Goal: Transaction & Acquisition: Book appointment/travel/reservation

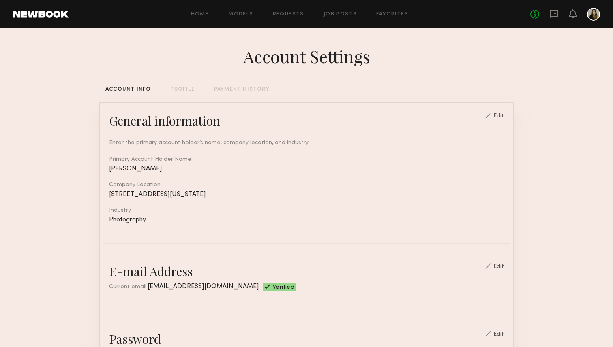
click at [553, 20] on div "No fees up to $5,000" at bounding box center [565, 14] width 70 height 13
click at [553, 15] on icon at bounding box center [553, 13] width 9 height 9
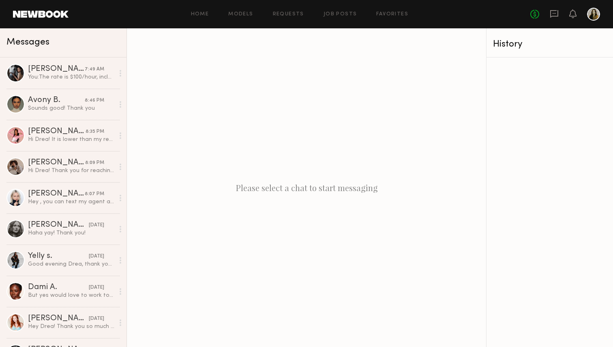
click at [352, 9] on div "Home Models Requests Job Posts Favorites Sign Out No fees up to $5,000" at bounding box center [333, 14] width 531 height 13
click at [348, 13] on link "Job Posts" at bounding box center [340, 14] width 34 height 5
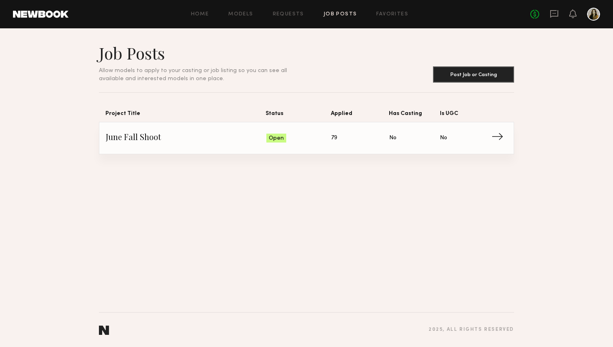
click at [276, 150] on link "June Fall Shoot Status: Open Applied: 79 Has Casting: No Is UGC: No →" at bounding box center [306, 138] width 401 height 32
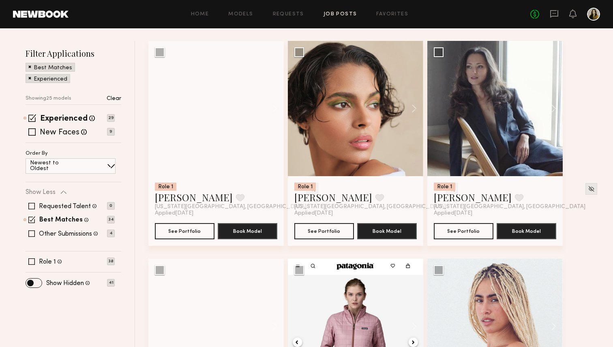
scroll to position [90, 0]
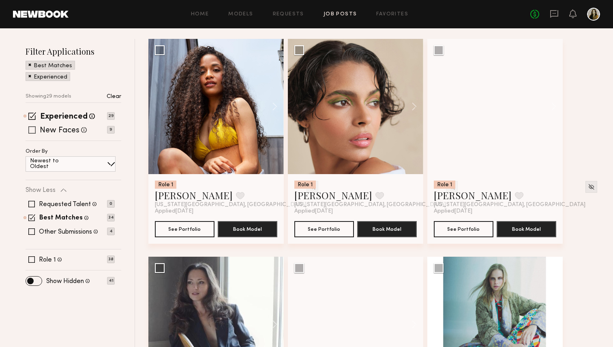
click at [55, 135] on label "New Faces" at bounding box center [60, 131] width 40 height 8
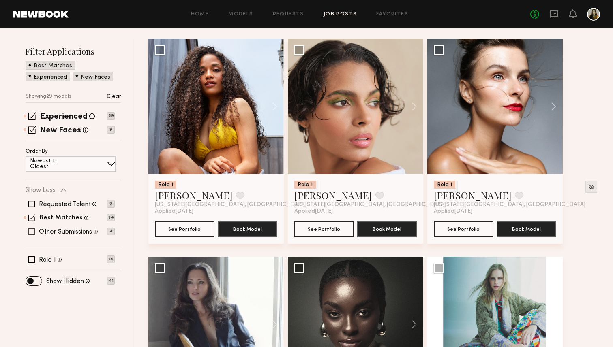
click at [52, 229] on label "Other Submissions" at bounding box center [65, 232] width 53 height 6
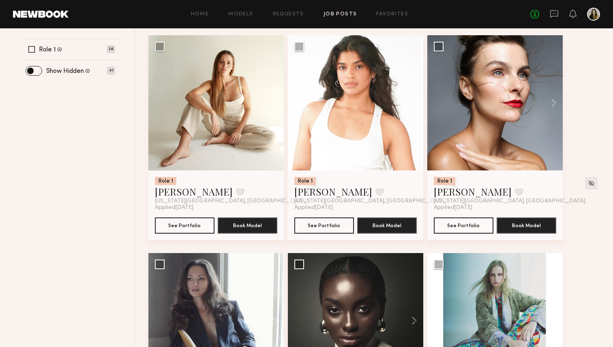
scroll to position [302, 0]
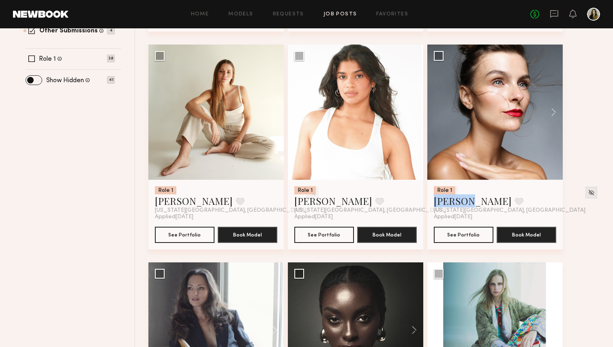
drag, startPoint x: 449, startPoint y: 201, endPoint x: 598, endPoint y: 156, distance: 154.8
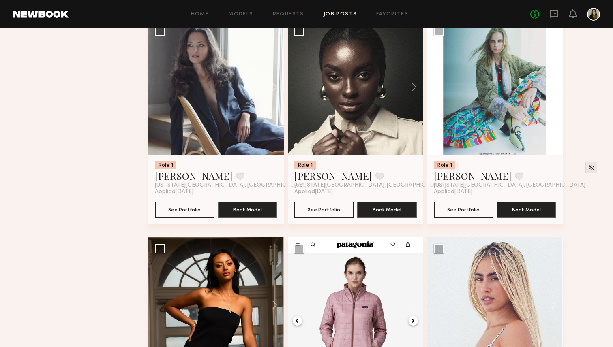
scroll to position [535, 0]
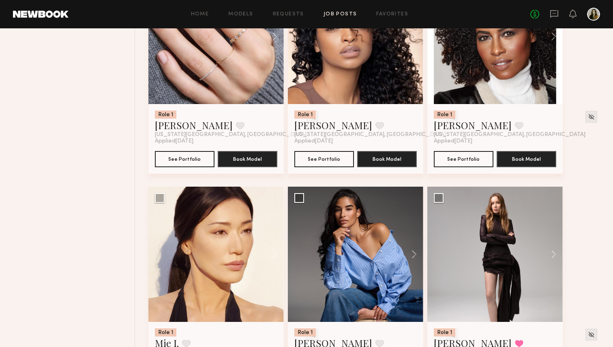
scroll to position [1271, 0]
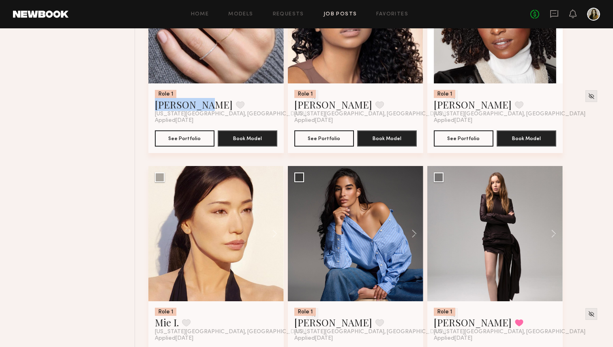
drag, startPoint x: 173, startPoint y: 109, endPoint x: 107, endPoint y: 187, distance: 101.5
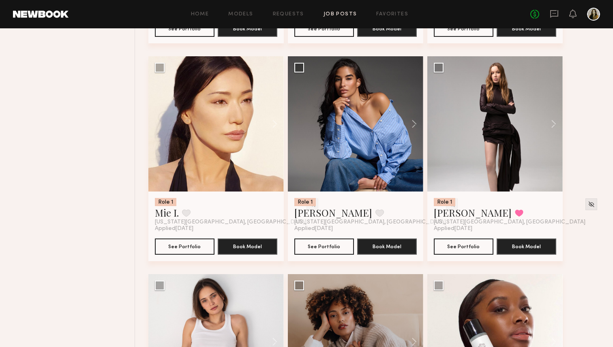
scroll to position [1377, 0]
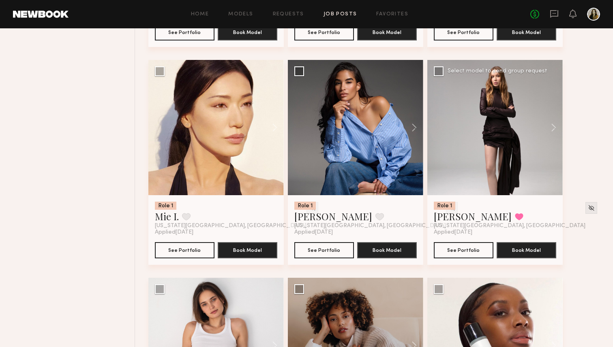
click at [515, 164] on div at bounding box center [494, 127] width 135 height 135
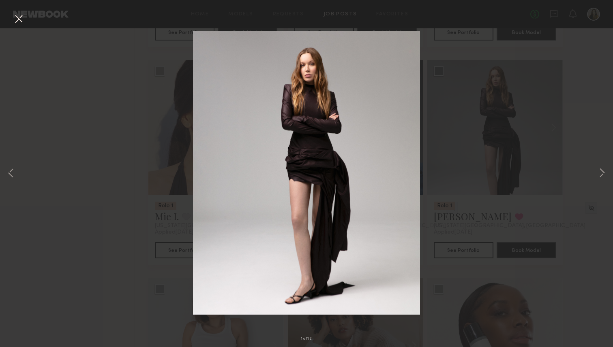
click at [481, 154] on div "1 of 12" at bounding box center [306, 173] width 613 height 347
click at [21, 23] on button at bounding box center [18, 19] width 13 height 15
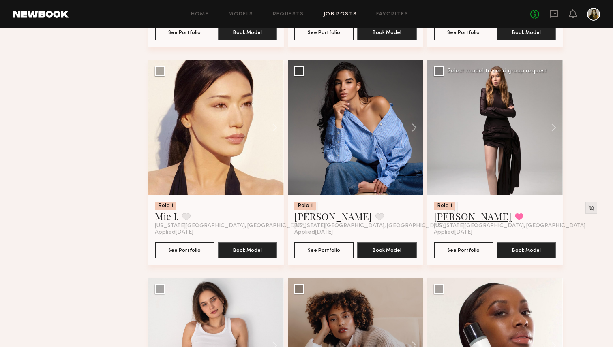
click at [467, 221] on link "Valentina B." at bounding box center [473, 216] width 78 height 13
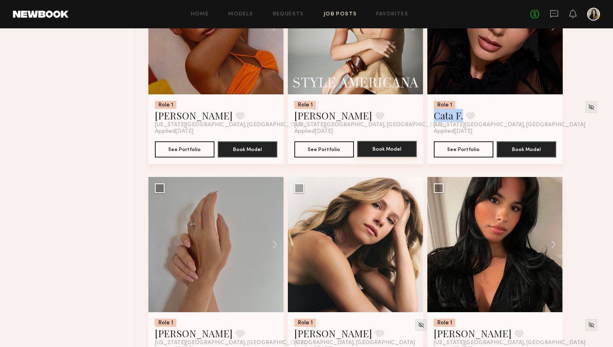
scroll to position [2003, 0]
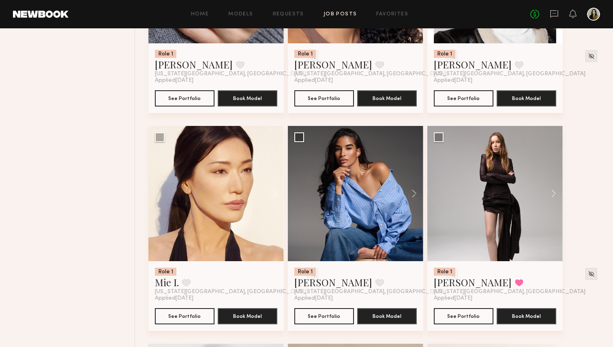
scroll to position [903, 0]
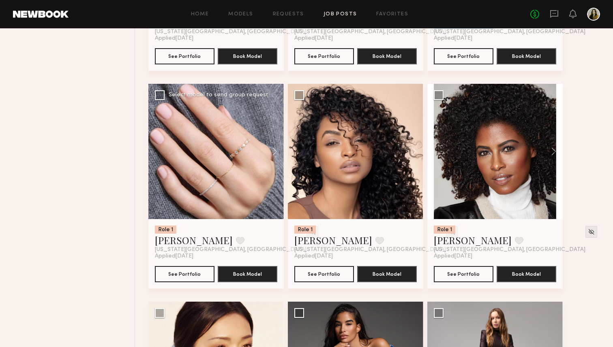
scroll to position [1136, 0]
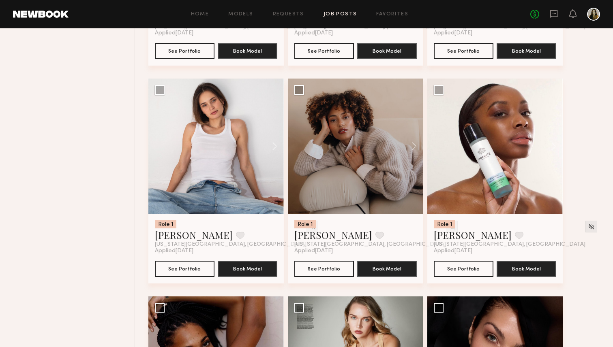
scroll to position [1576, 0]
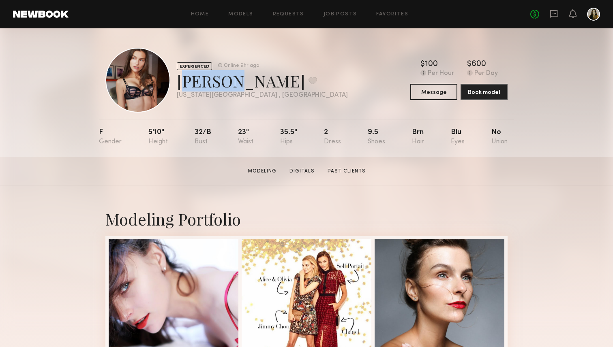
drag, startPoint x: 217, startPoint y: 85, endPoint x: 176, endPoint y: 83, distance: 41.4
click at [176, 83] on div "EXPERIENCED Online 9hr ago Loli L. Favorite New York City , NY Online 9hr ago" at bounding box center [226, 80] width 242 height 65
copy div "Loli L"
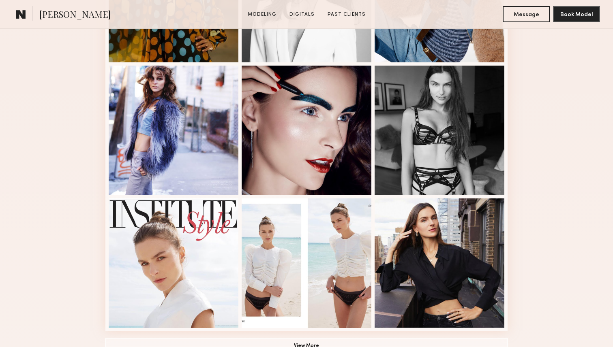
scroll to position [438, 0]
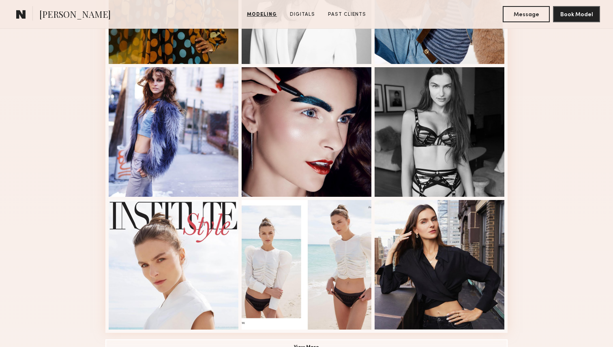
click at [583, 156] on div "Modeling Portfolio View More" at bounding box center [306, 63] width 613 height 631
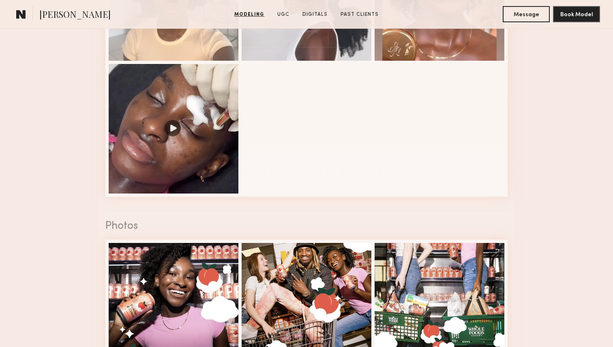
scroll to position [954, 0]
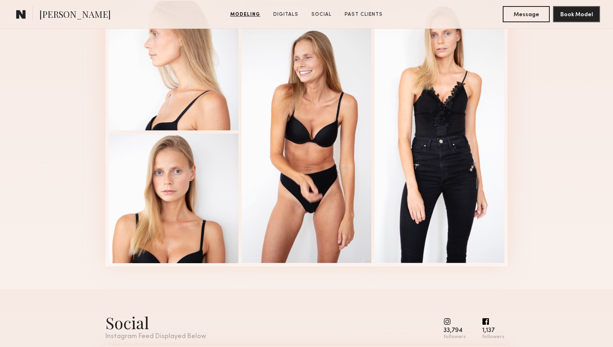
scroll to position [869, 0]
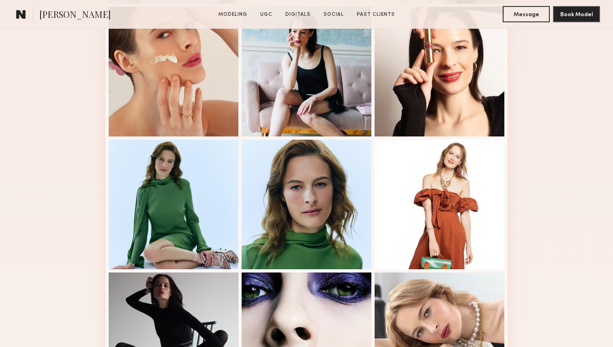
scroll to position [365, 0]
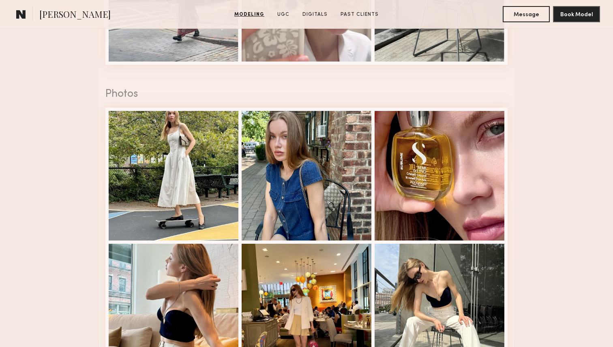
scroll to position [1054, 0]
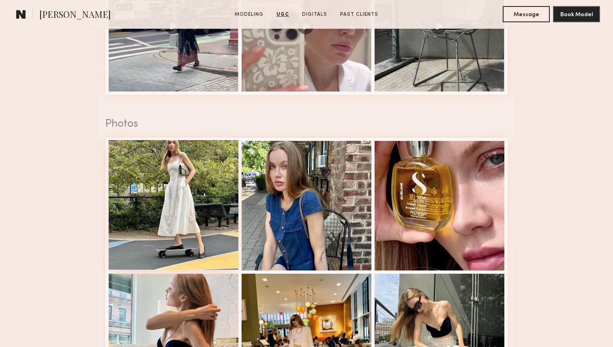
click at [203, 168] on div at bounding box center [174, 205] width 130 height 130
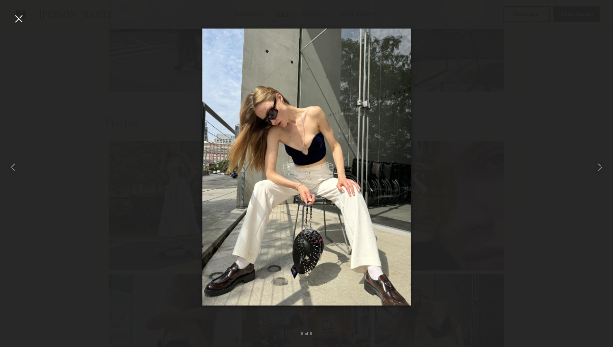
click at [523, 58] on div at bounding box center [306, 167] width 613 height 308
click at [23, 19] on div at bounding box center [18, 18] width 13 height 13
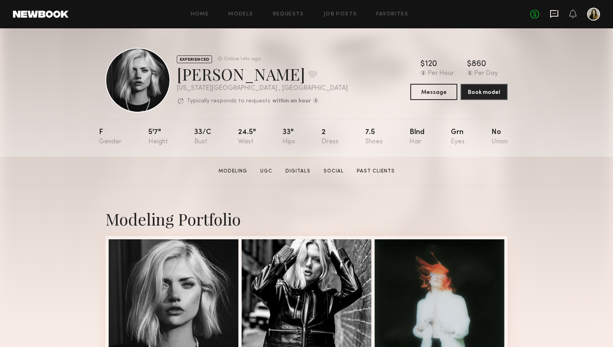
click at [557, 16] on icon at bounding box center [554, 14] width 8 height 8
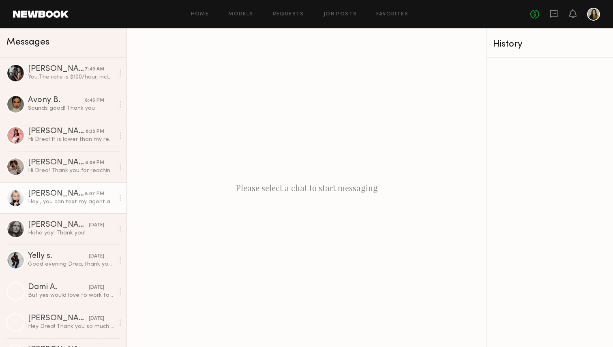
scroll to position [28, 0]
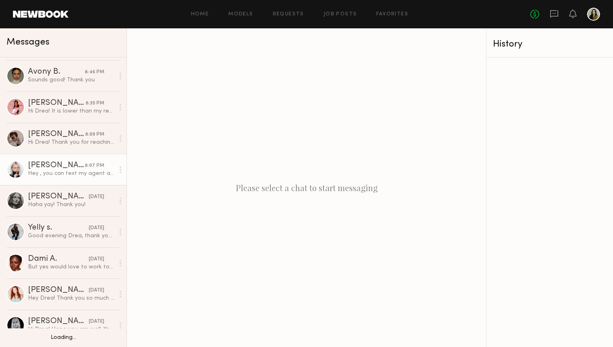
click at [66, 171] on div "Hey , you can text my agent and offer 150$ per hour , that’s should be fine wit…" at bounding box center [71, 174] width 86 height 8
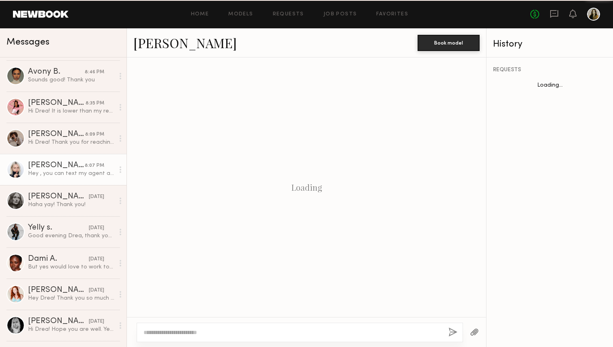
scroll to position [262, 0]
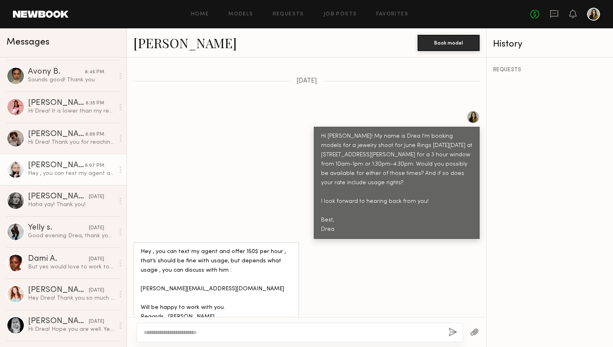
click at [159, 41] on link "[PERSON_NAME]" at bounding box center [184, 42] width 103 height 17
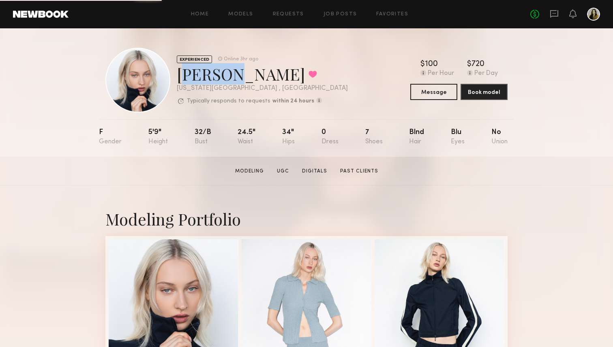
drag, startPoint x: 223, startPoint y: 76, endPoint x: 176, endPoint y: 76, distance: 47.0
click at [177, 76] on div "[PERSON_NAME] Favorited" at bounding box center [262, 73] width 171 height 21
copy div "Polina"
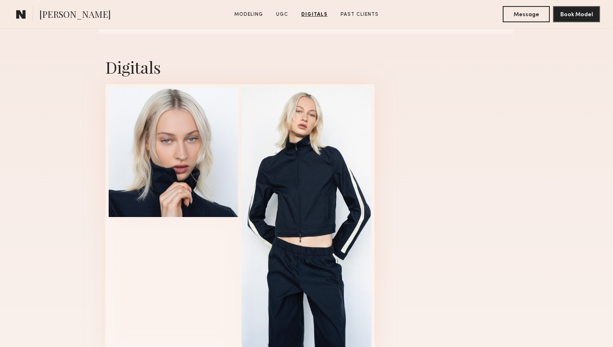
scroll to position [1406, 0]
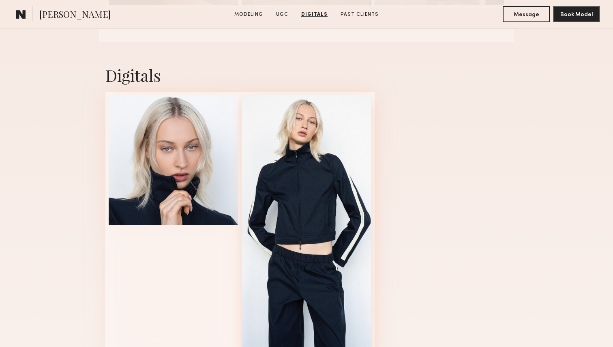
click at [295, 191] on div at bounding box center [306, 226] width 130 height 263
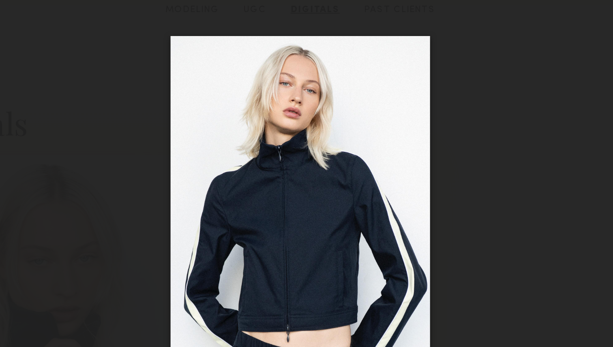
click at [421, 91] on div at bounding box center [306, 167] width 613 height 308
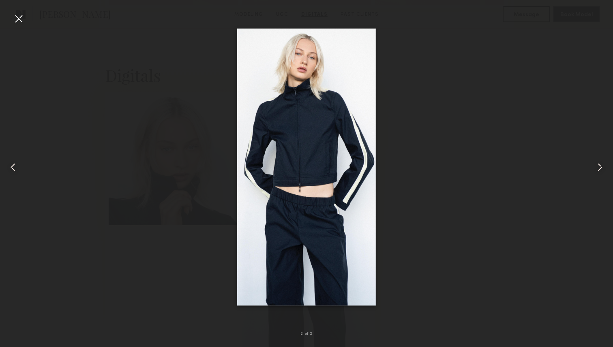
click at [419, 136] on div at bounding box center [306, 167] width 613 height 308
click at [19, 23] on div at bounding box center [18, 18] width 13 height 13
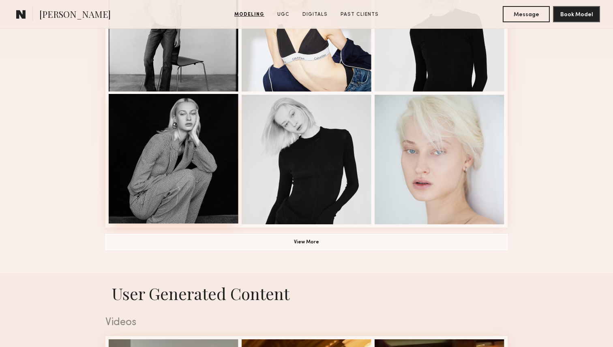
scroll to position [543, 0]
click at [185, 121] on div at bounding box center [174, 159] width 130 height 130
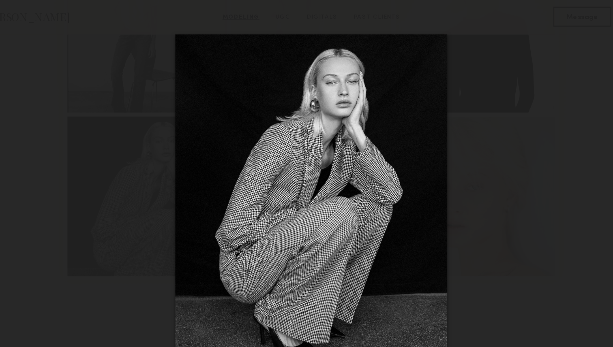
scroll to position [538, 0]
click at [516, 218] on div at bounding box center [306, 167] width 613 height 308
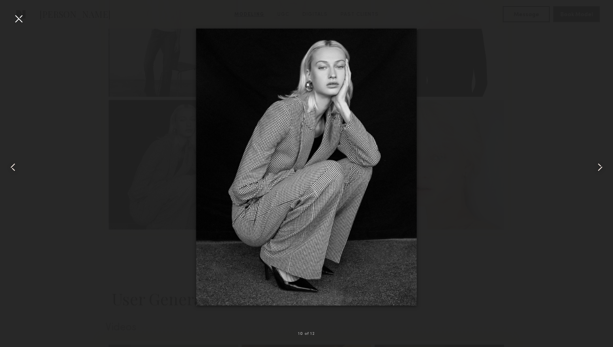
click at [13, 16] on div at bounding box center [18, 18] width 13 height 13
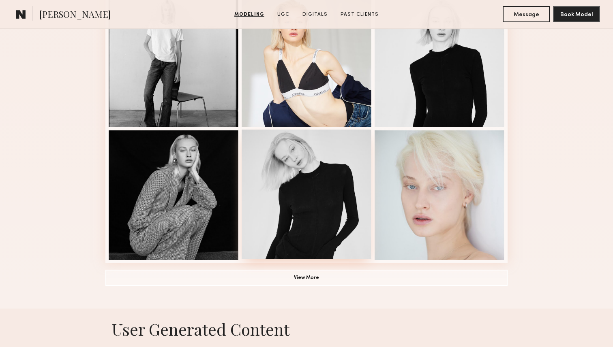
scroll to position [517, 0]
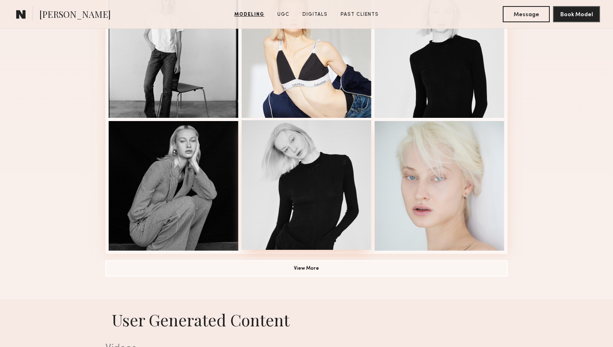
click at [336, 189] on div at bounding box center [306, 185] width 130 height 130
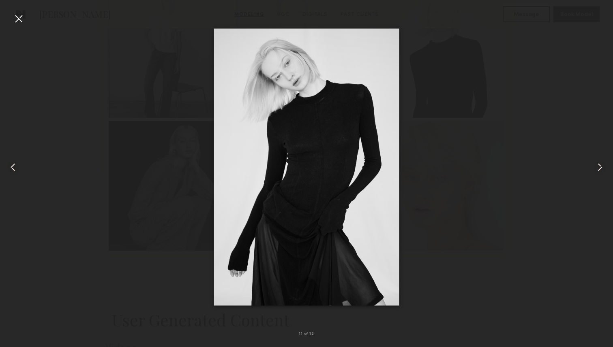
click at [564, 270] on div at bounding box center [306, 167] width 613 height 308
click at [488, 198] on div at bounding box center [306, 167] width 613 height 308
click at [16, 19] on div at bounding box center [18, 18] width 13 height 13
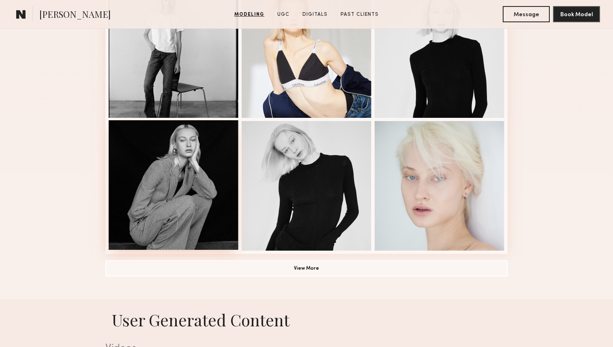
scroll to position [0, 0]
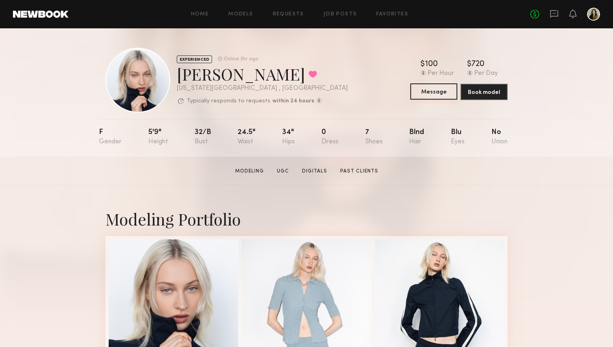
click at [435, 96] on button "Message" at bounding box center [433, 91] width 47 height 16
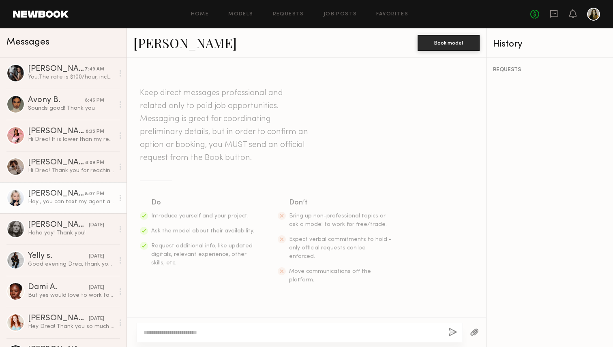
scroll to position [262, 0]
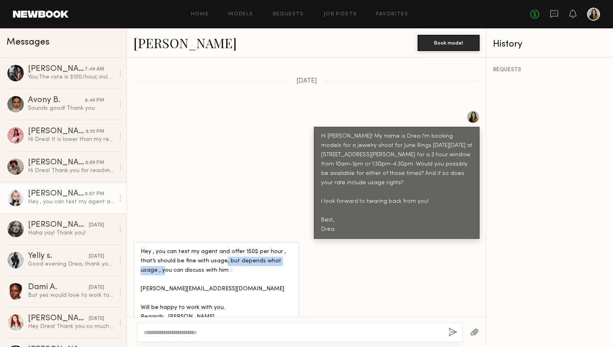
drag, startPoint x: 232, startPoint y: 244, endPoint x: 281, endPoint y: 244, distance: 48.6
click at [281, 248] on div "Hey , you can text my agent and offer 150$ per hour , that’s should be fine wit…" at bounding box center [216, 285] width 151 height 75
drag, startPoint x: 291, startPoint y: 244, endPoint x: 209, endPoint y: 245, distance: 81.8
click at [210, 245] on div "Hey , you can text my agent and offer 150$ per hour , that’s should be fine wit…" at bounding box center [216, 284] width 166 height 85
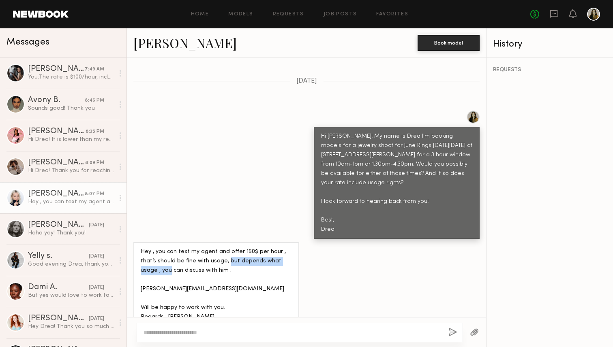
click at [209, 248] on div "Hey , you can text my agent and offer 150$ per hour , that’s should be fine wit…" at bounding box center [216, 285] width 151 height 75
drag, startPoint x: 187, startPoint y: 244, endPoint x: 268, endPoint y: 248, distance: 81.1
click at [268, 248] on div "Hey , you can text my agent and offer 150$ per hour , that’s should be fine wit…" at bounding box center [216, 285] width 151 height 75
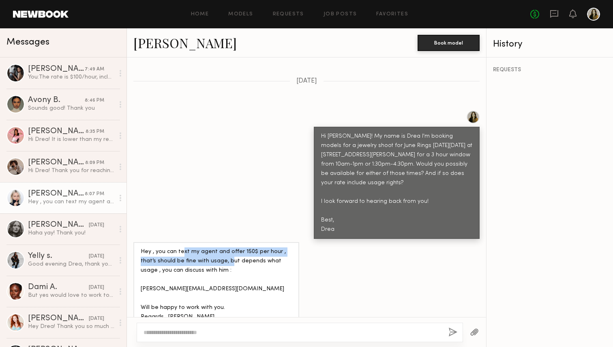
drag, startPoint x: 204, startPoint y: 248, endPoint x: 182, endPoint y: 237, distance: 25.6
click at [182, 248] on div "Hey , you can text my agent and offer 150$ per hour , that’s should be fine wit…" at bounding box center [216, 285] width 151 height 75
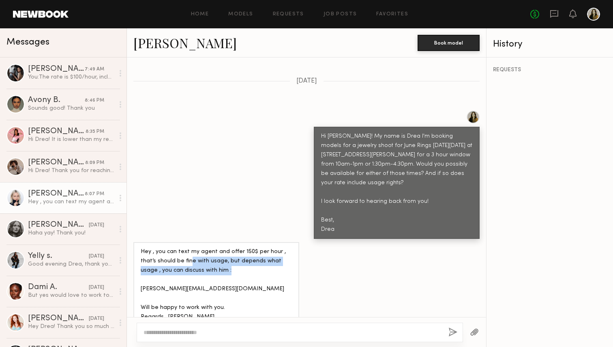
drag, startPoint x: 174, startPoint y: 243, endPoint x: 213, endPoint y: 256, distance: 40.6
click at [213, 256] on div "Hey , you can text my agent and offer 150$ per hour , that’s should be fine wit…" at bounding box center [216, 285] width 151 height 75
drag, startPoint x: 219, startPoint y: 257, endPoint x: 147, endPoint y: 243, distance: 72.5
click at [147, 248] on div "Hey , you can text my agent and offer 150$ per hour , that’s should be fine wit…" at bounding box center [216, 285] width 151 height 75
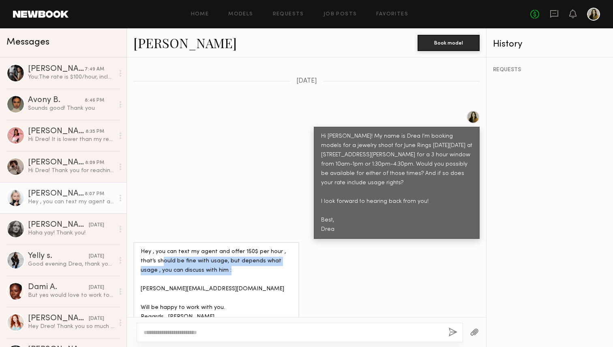
click at [147, 248] on div "Hey , you can text my agent and offer 150$ per hour , that’s should be fine wit…" at bounding box center [216, 285] width 151 height 75
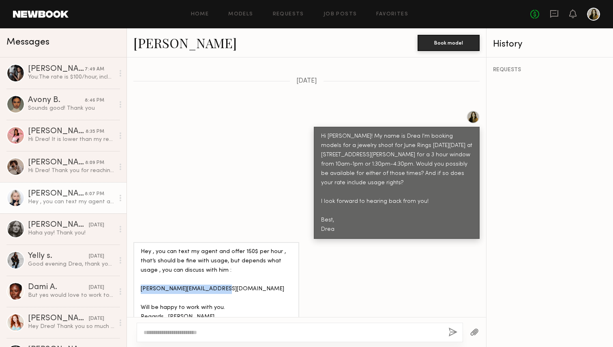
drag, startPoint x: 226, startPoint y: 271, endPoint x: 139, endPoint y: 271, distance: 86.7
click at [139, 271] on div "Hey , you can text my agent and offer 150$ per hour , that’s should be fine wit…" at bounding box center [216, 284] width 166 height 85
copy div "jeffrey@qmanagementinc.com"
click at [225, 187] on div "Hi [PERSON_NAME]! My name is Drea I'm booking models for a jewelry shoot for Ju…" at bounding box center [306, 175] width 359 height 128
drag, startPoint x: 239, startPoint y: 234, endPoint x: 249, endPoint y: 235, distance: 9.8
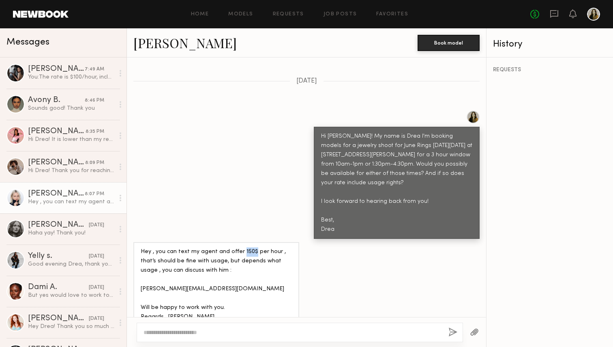
click at [249, 248] on div "Hey , you can text my agent and offer 150$ per hour , that’s should be fine wit…" at bounding box center [216, 285] width 151 height 75
copy div "150$"
click at [158, 37] on link "[PERSON_NAME]" at bounding box center [184, 42] width 103 height 17
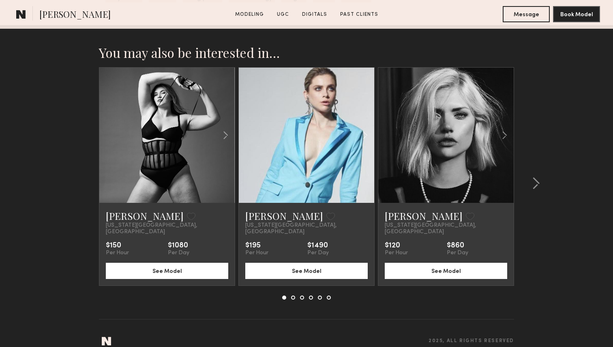
scroll to position [1875, 0]
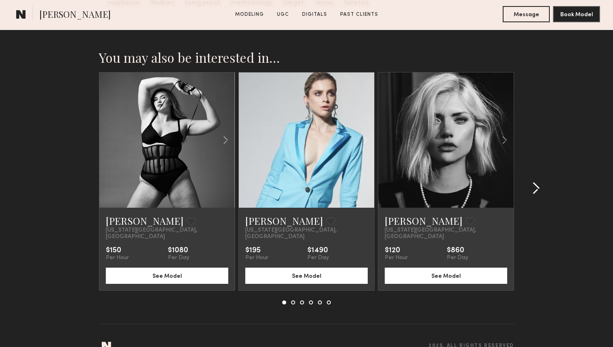
click at [522, 193] on div at bounding box center [533, 188] width 39 height 233
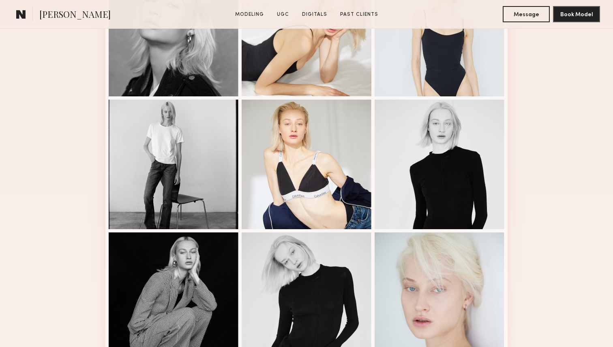
scroll to position [510, 0]
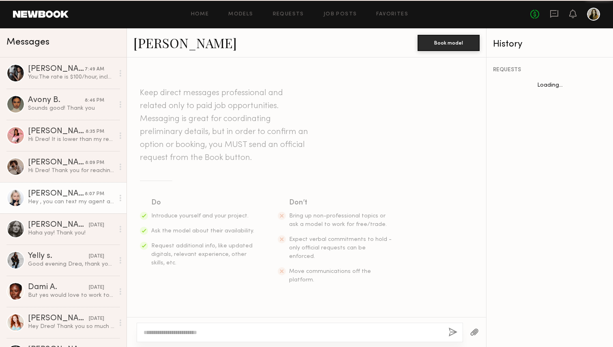
scroll to position [262, 0]
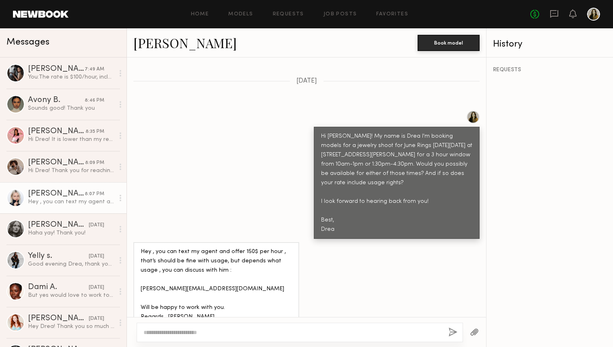
click at [207, 179] on div "Hi [PERSON_NAME]! My name is Drea I'm booking models for a jewelry shoot for Ju…" at bounding box center [306, 175] width 359 height 128
